Goal: Navigation & Orientation: Find specific page/section

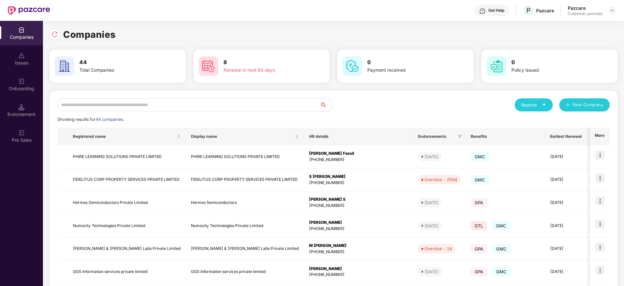
scroll to position [1, 0]
click at [54, 34] on img at bounding box center [54, 33] width 7 height 7
click at [197, 104] on input "text" at bounding box center [188, 104] width 263 height 13
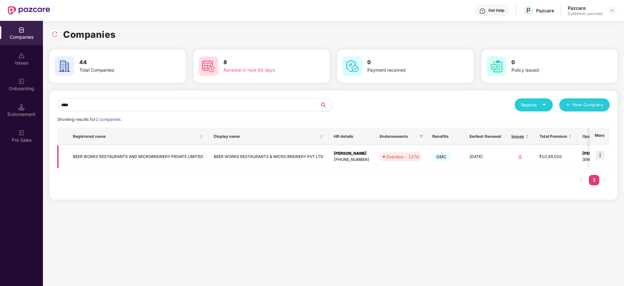
type input "****"
click at [599, 153] on img at bounding box center [600, 154] width 9 height 9
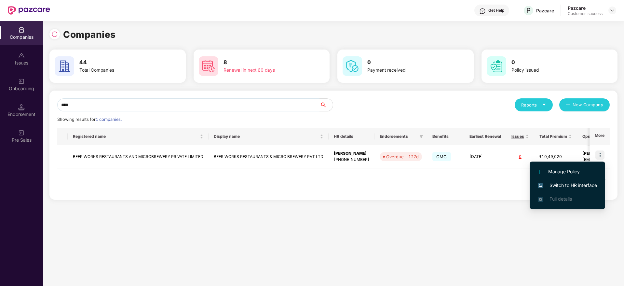
click at [578, 183] on span "Switch to HR interface" at bounding box center [567, 185] width 59 height 7
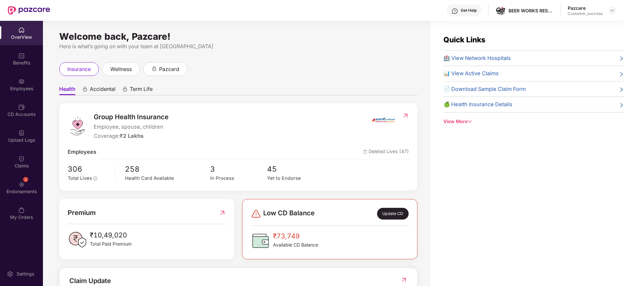
click at [22, 83] on img at bounding box center [21, 81] width 7 height 7
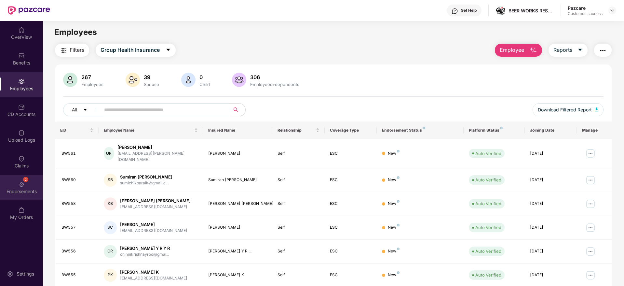
click at [28, 188] on div "Endorsements" at bounding box center [21, 191] width 43 height 7
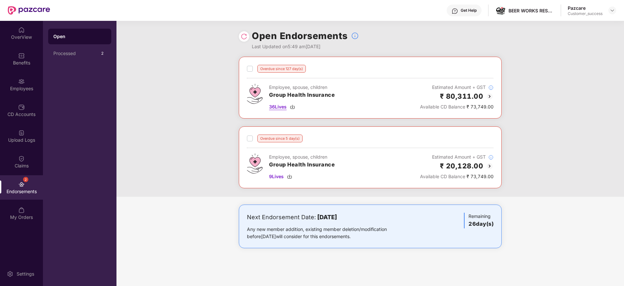
click at [293, 105] on img at bounding box center [292, 106] width 5 height 5
click at [287, 176] on div "9 Lives" at bounding box center [302, 176] width 66 height 7
click at [614, 10] on img at bounding box center [612, 10] width 5 height 5
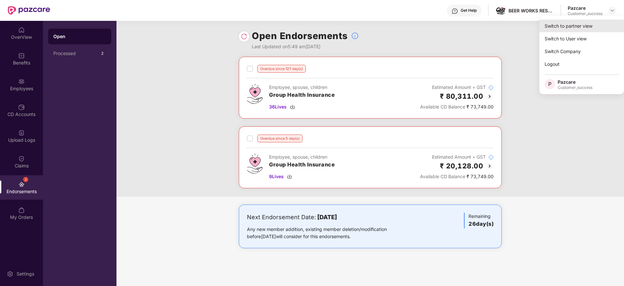
click at [593, 20] on div "Switch to partner view" at bounding box center [582, 26] width 85 height 13
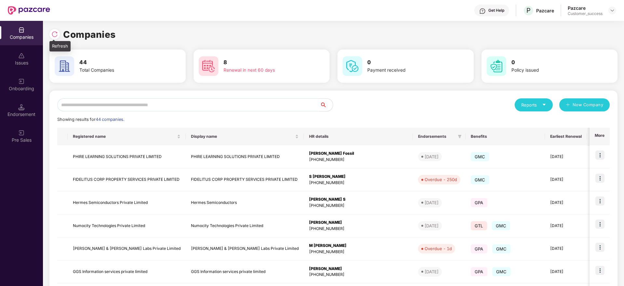
click at [50, 33] on div at bounding box center [54, 34] width 10 height 10
